Goal: Transaction & Acquisition: Purchase product/service

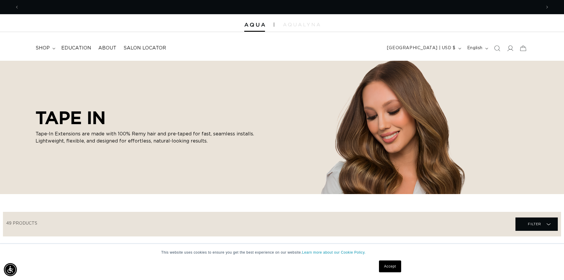
scroll to position [0, 1043]
click at [53, 50] on summary "shop" at bounding box center [45, 47] width 26 height 13
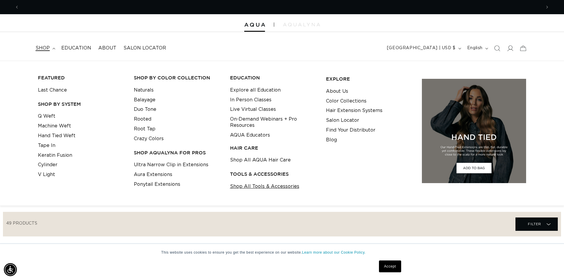
scroll to position [0, 522]
click at [252, 185] on link "Shop All Tools & Accessories" at bounding box center [264, 186] width 69 height 10
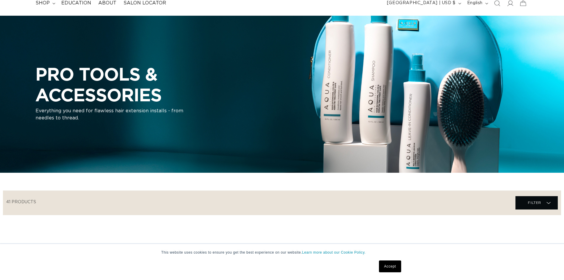
scroll to position [118, 0]
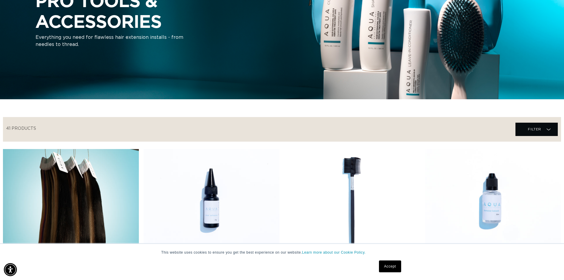
click at [390, 263] on link "Accept" at bounding box center [390, 266] width 22 height 12
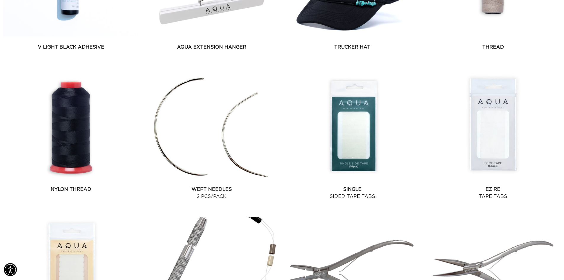
scroll to position [473, 0]
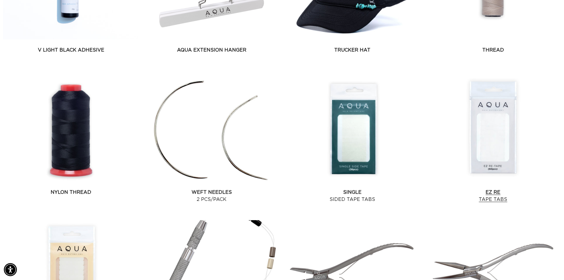
click at [487, 188] on link "EZ Re Tape Tabs" at bounding box center [493, 195] width 136 height 14
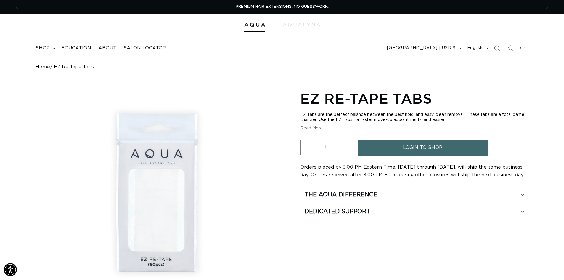
click at [445, 146] on link "login to shop" at bounding box center [422, 147] width 130 height 15
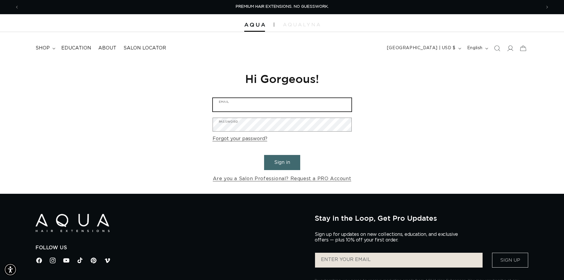
click at [244, 103] on input "Email" at bounding box center [282, 104] width 138 height 13
click at [92, 117] on div "Reset your password We will send you an email to reset your password Email Subm…" at bounding box center [282, 127] width 564 height 133
click at [248, 104] on input "Email" at bounding box center [282, 104] width 138 height 13
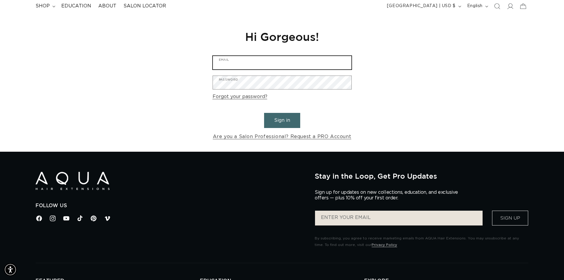
scroll to position [0, 0]
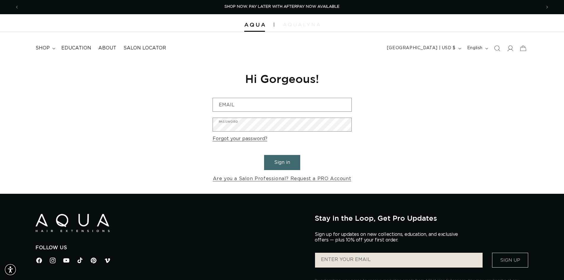
click at [304, 24] on img at bounding box center [301, 25] width 37 height 4
